Goal: Task Accomplishment & Management: Use online tool/utility

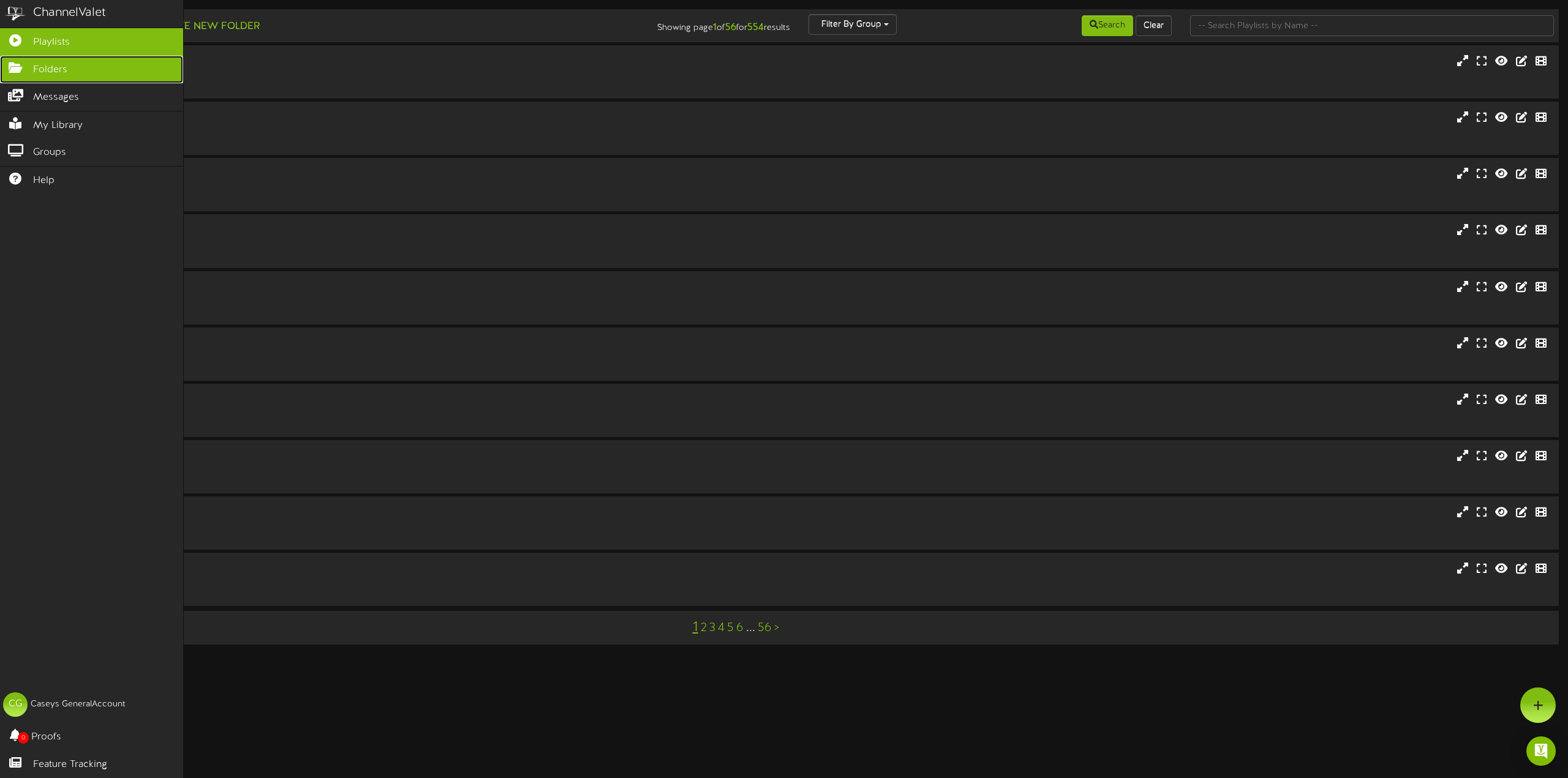
click at [19, 60] on link "Folders" at bounding box center [91, 69] width 183 height 27
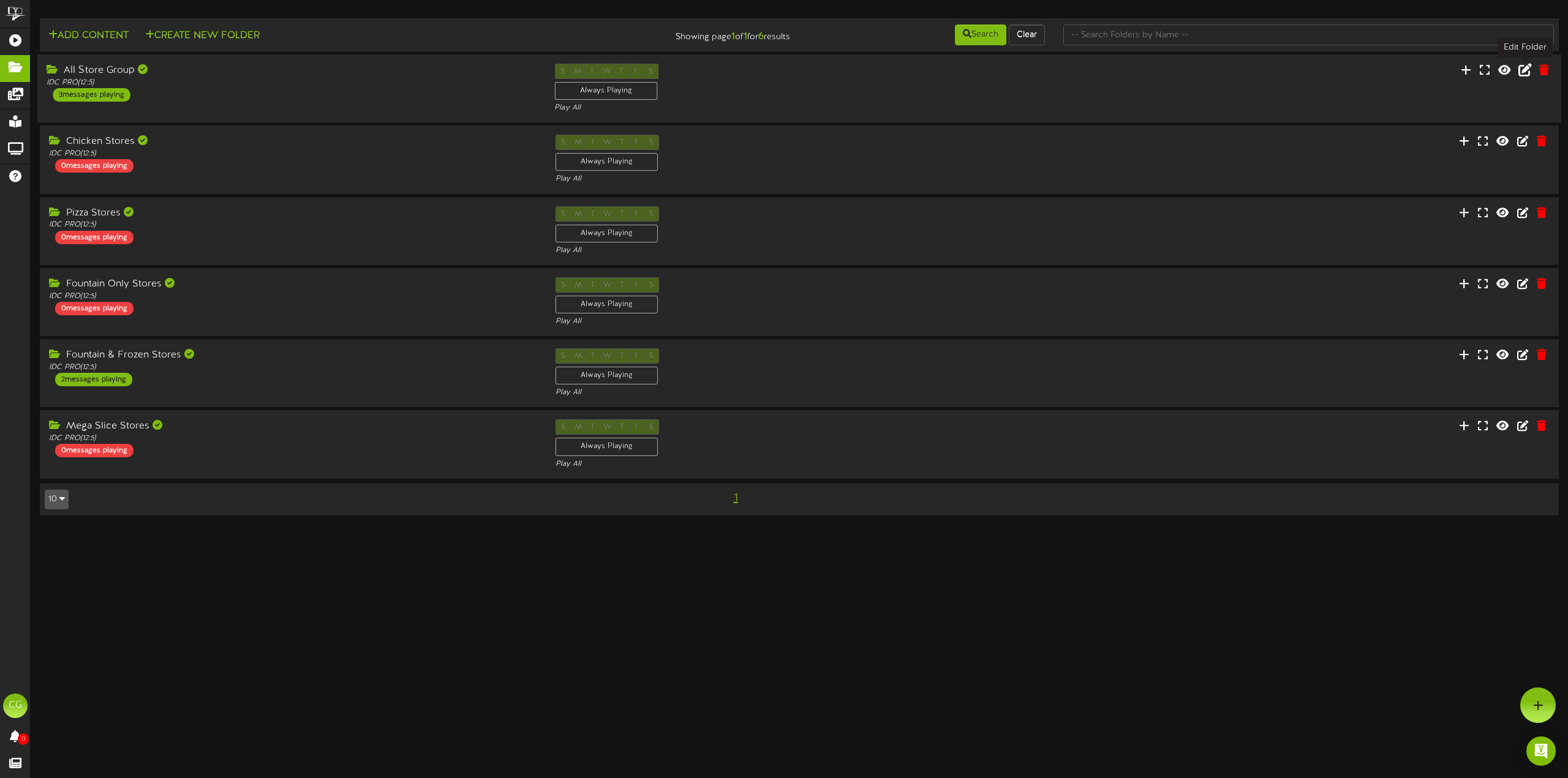
click at [1523, 63] on button at bounding box center [1525, 71] width 21 height 19
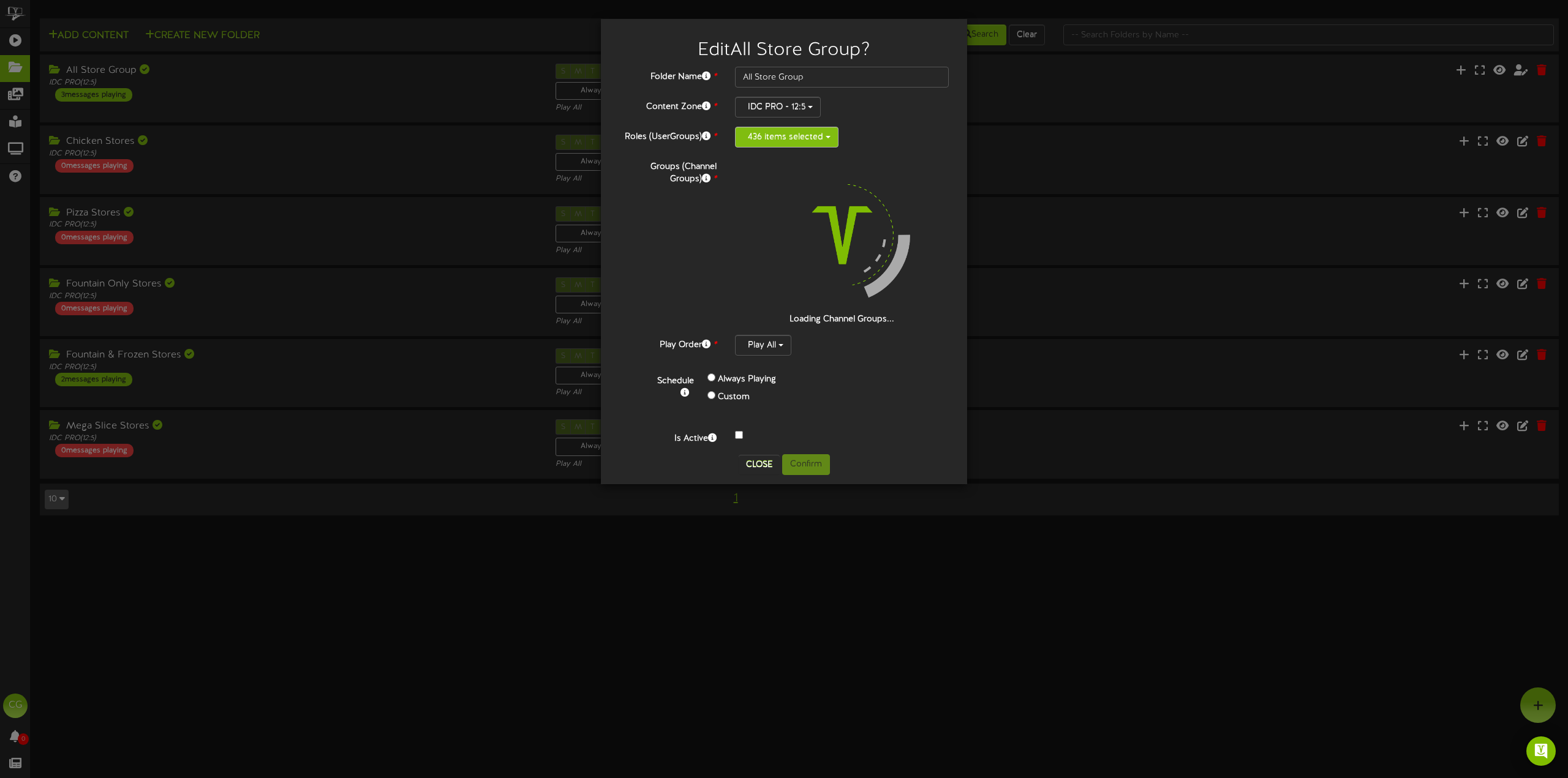
click at [826, 135] on button "436 items selected" at bounding box center [786, 137] width 103 height 21
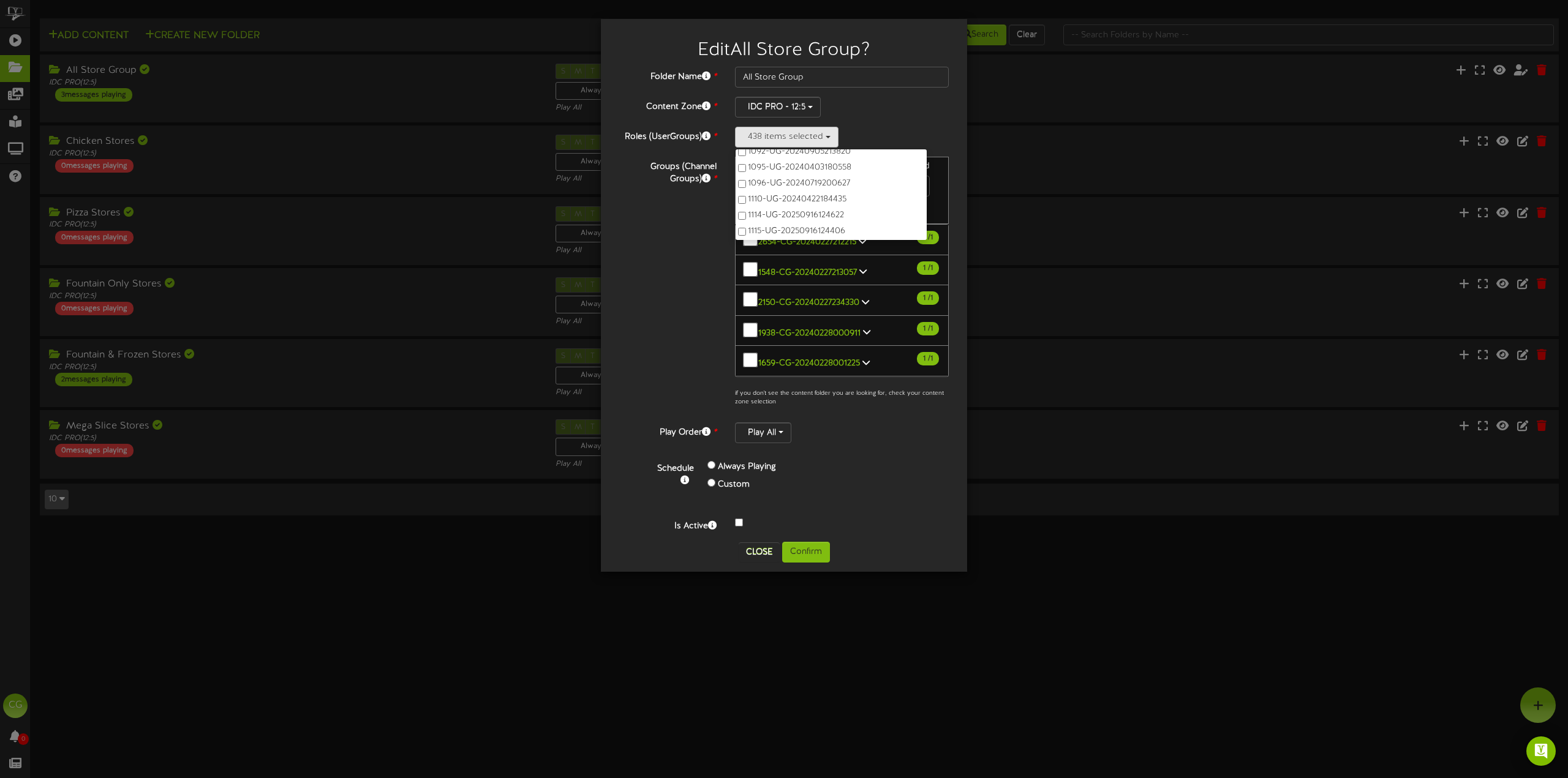
scroll to position [251, 0]
click at [798, 548] on button "Confirm" at bounding box center [806, 552] width 47 height 21
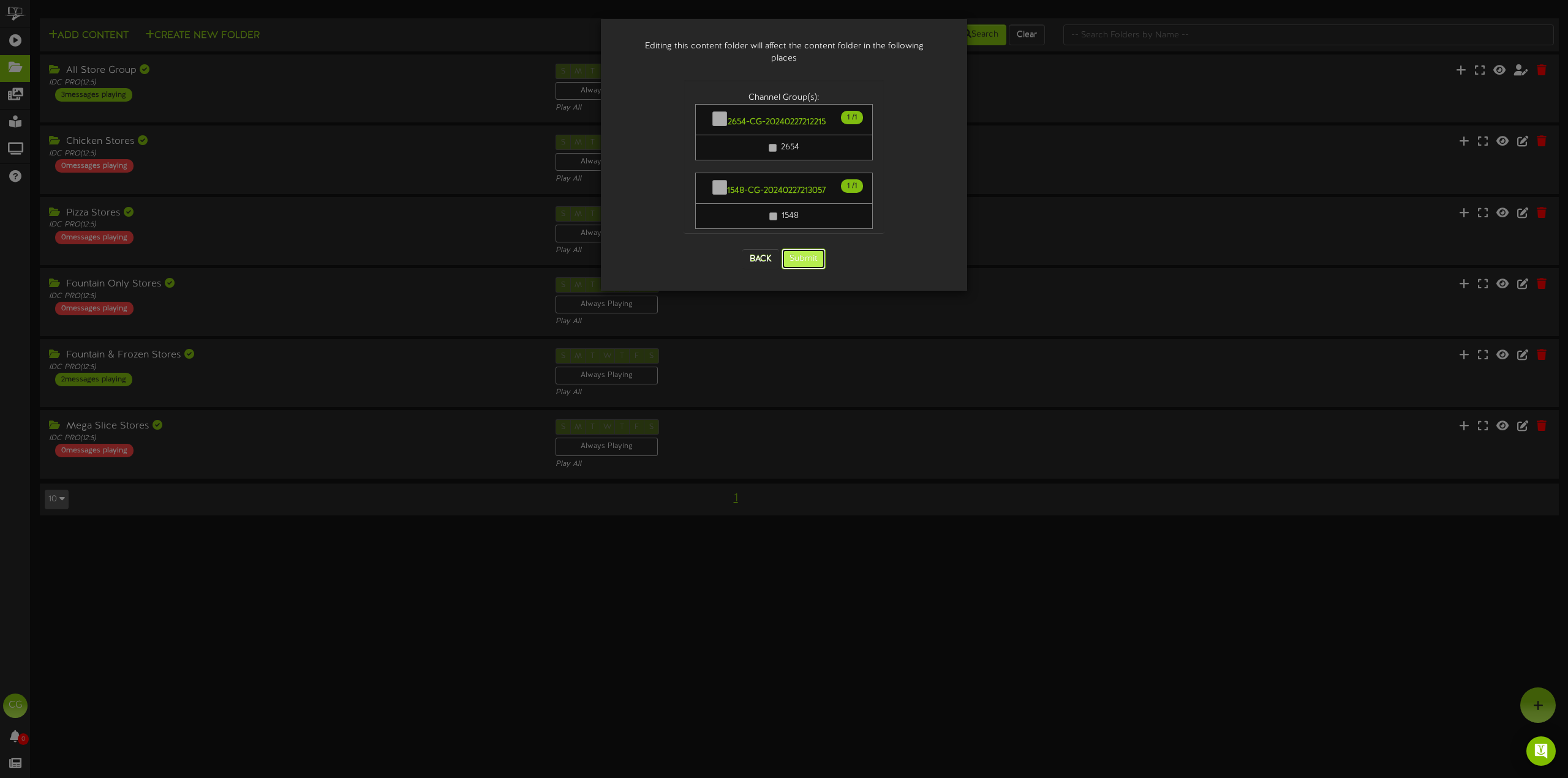
click at [816, 248] on button "Submit" at bounding box center [803, 259] width 44 height 21
